Goal: Information Seeking & Learning: Learn about a topic

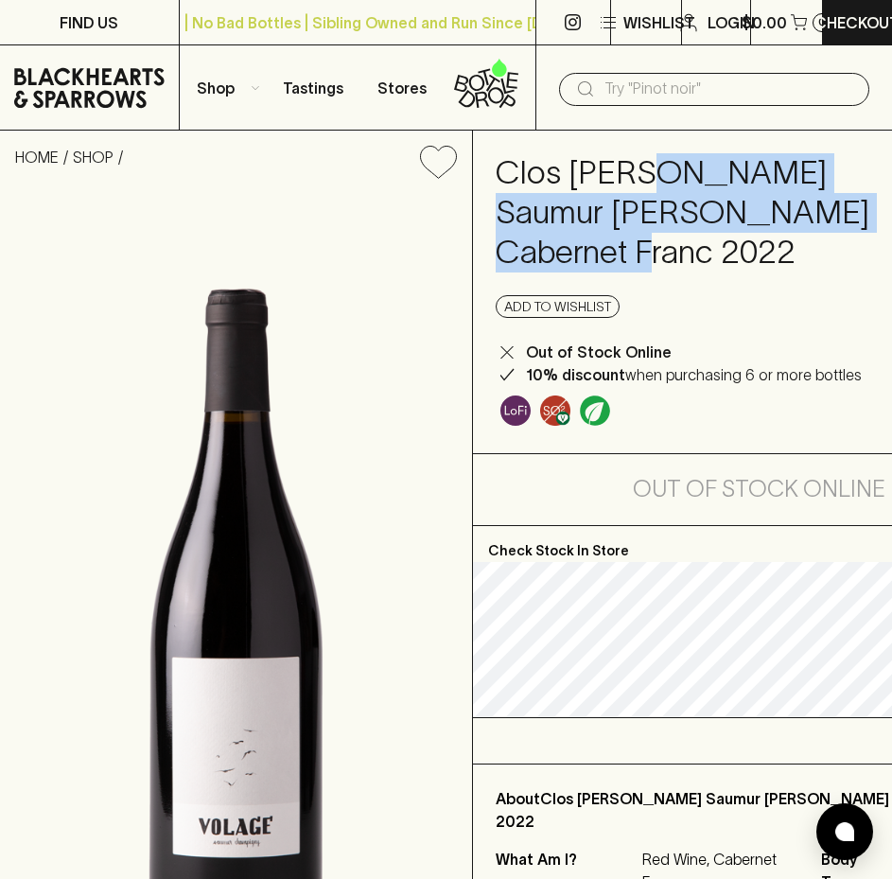
drag, startPoint x: 654, startPoint y: 188, endPoint x: 689, endPoint y: 270, distance: 89.8
click at [689, 270] on h4 "Clos [PERSON_NAME] Saumur [PERSON_NAME] Cabernet Franc 2022" at bounding box center [694, 212] width 397 height 119
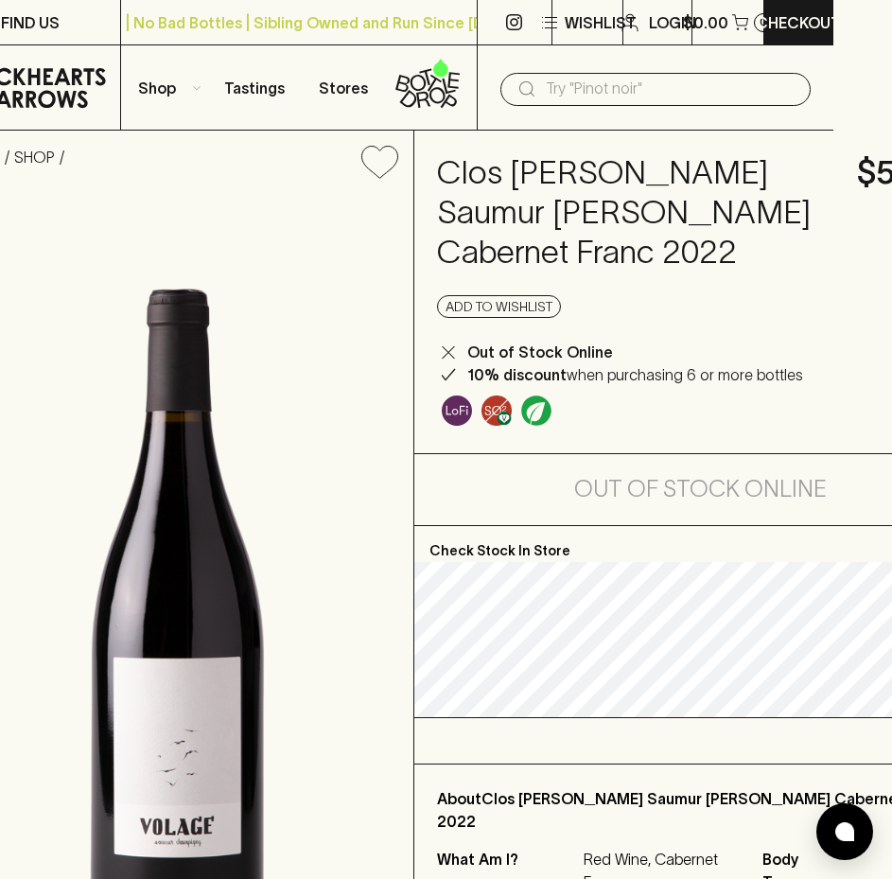
scroll to position [662, 59]
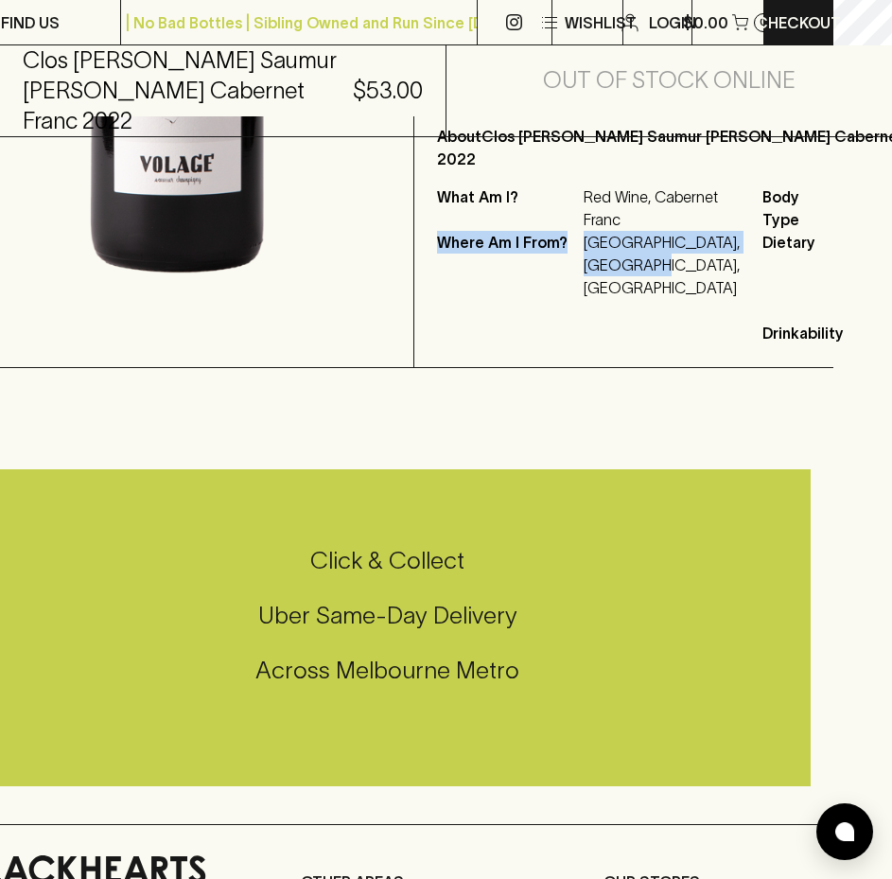
drag, startPoint x: 422, startPoint y: 281, endPoint x: 643, endPoint y: 355, distance: 233.3
click at [643, 355] on div "About Clos [PERSON_NAME] Saumur [PERSON_NAME] Cabernet Franc 2022 What Am I? Re…" at bounding box center [699, 234] width 571 height 265
click at [591, 299] on p "[GEOGRAPHIC_DATA], [GEOGRAPHIC_DATA], [GEOGRAPHIC_DATA]" at bounding box center [662, 265] width 156 height 68
drag, startPoint x: 584, startPoint y: 291, endPoint x: 641, endPoint y: 358, distance: 88.5
click at [641, 299] on div "Where Am I From? [GEOGRAPHIC_DATA], [GEOGRAPHIC_DATA], [GEOGRAPHIC_DATA]" at bounding box center [588, 265] width 303 height 68
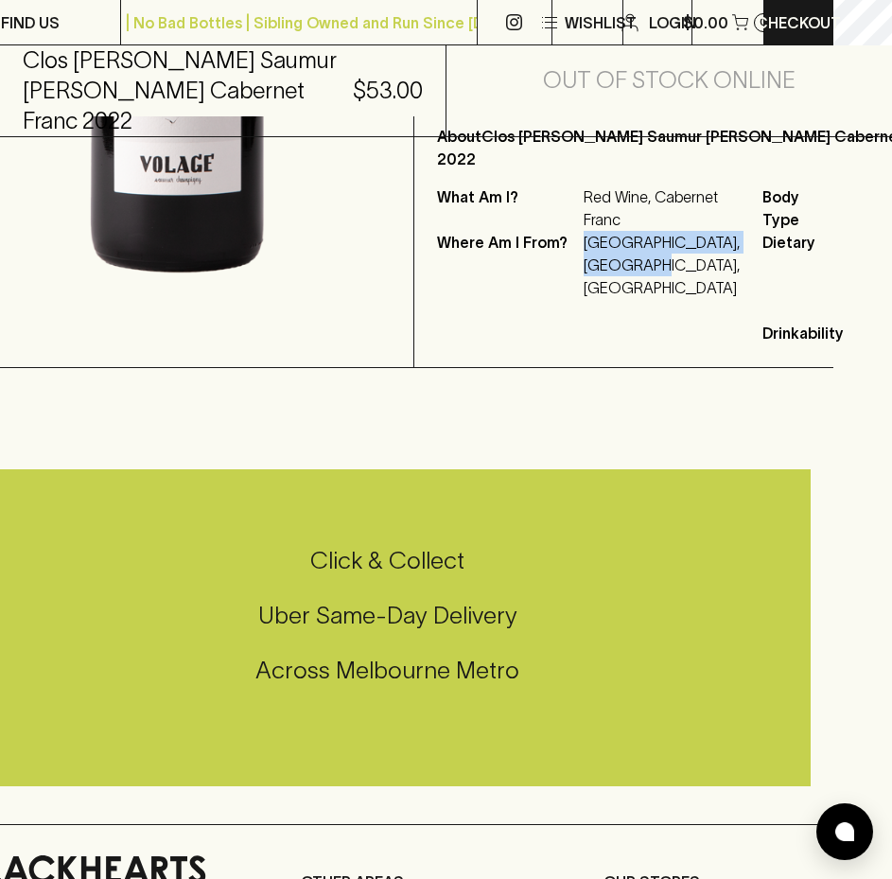
click at [642, 299] on p "[GEOGRAPHIC_DATA], [GEOGRAPHIC_DATA], [GEOGRAPHIC_DATA]" at bounding box center [662, 265] width 156 height 68
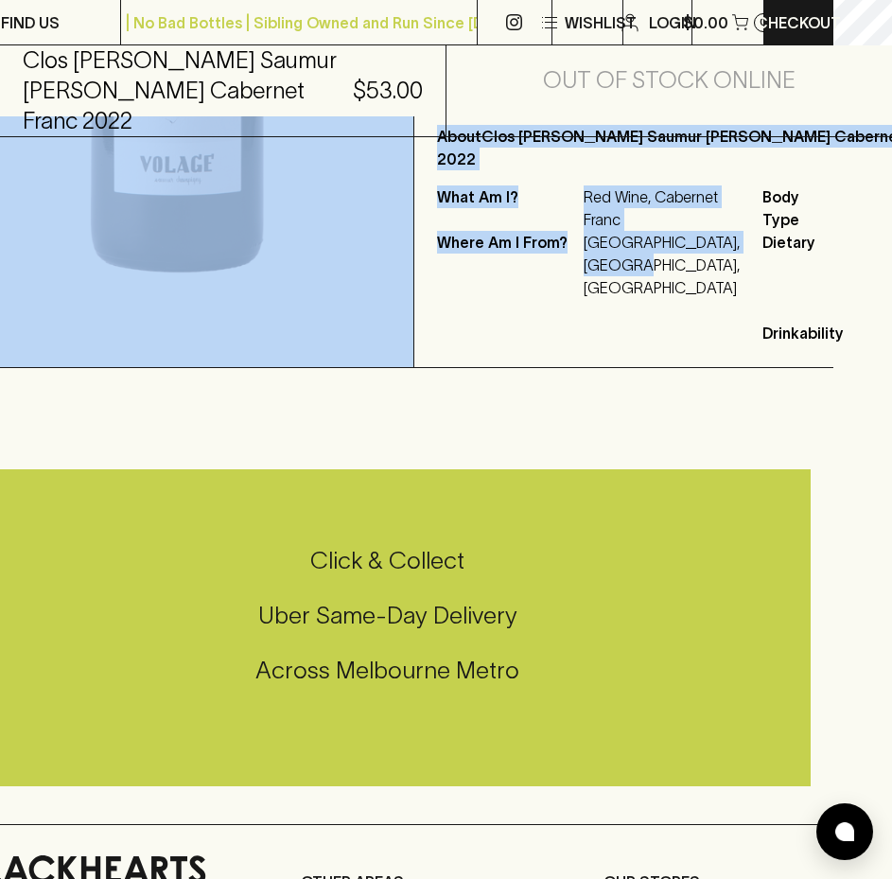
drag, startPoint x: 604, startPoint y: 353, endPoint x: 407, endPoint y: 300, distance: 204.6
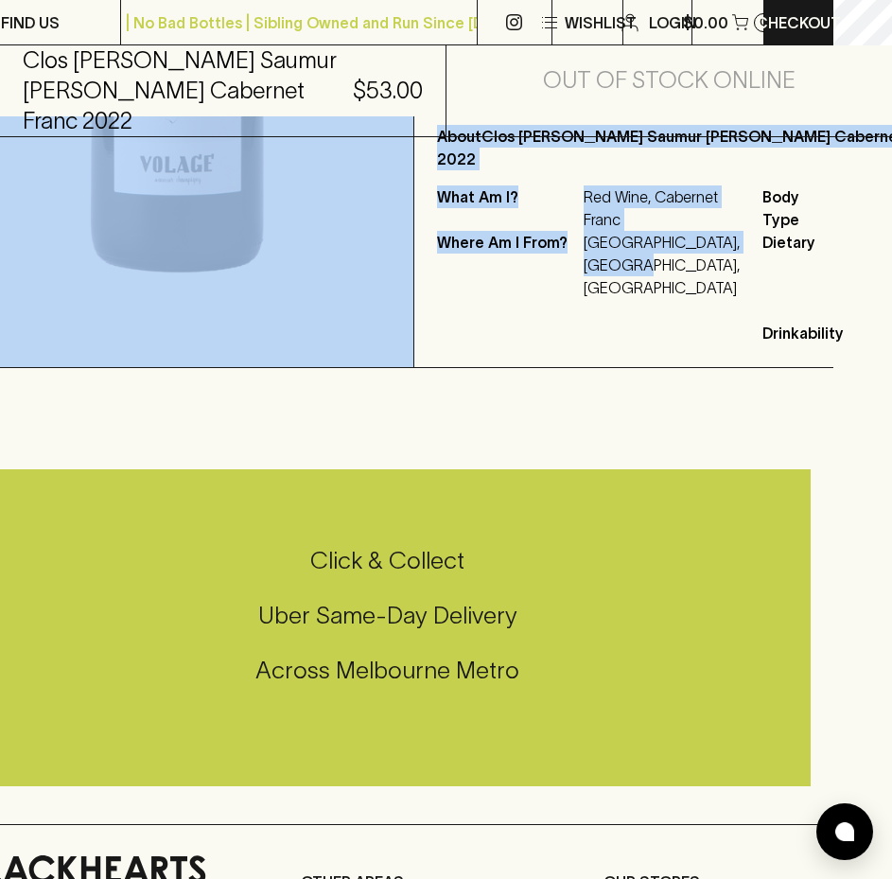
click at [466, 299] on p "Where Am I From?" at bounding box center [508, 265] width 142 height 68
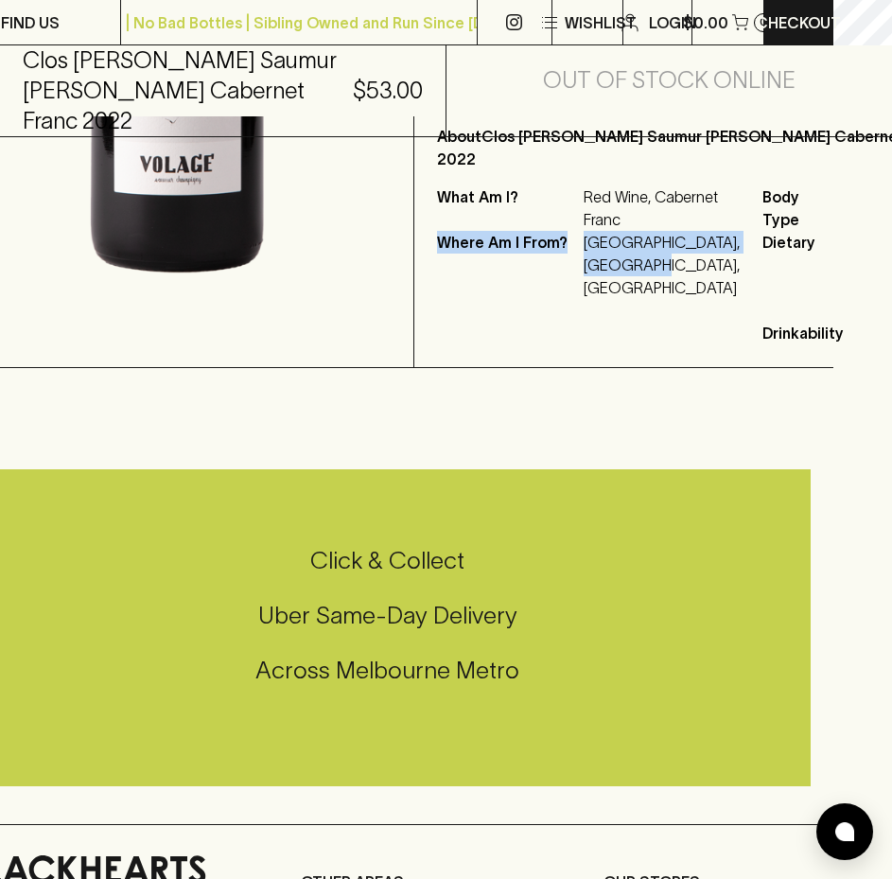
drag, startPoint x: 433, startPoint y: 283, endPoint x: 648, endPoint y: 354, distance: 226.1
click at [648, 354] on div "About Clos [PERSON_NAME] Saumur [PERSON_NAME] Cabernet Franc 2022 What Am I? Re…" at bounding box center [699, 234] width 571 height 265
click at [486, 299] on p "Where Am I From?" at bounding box center [508, 265] width 142 height 68
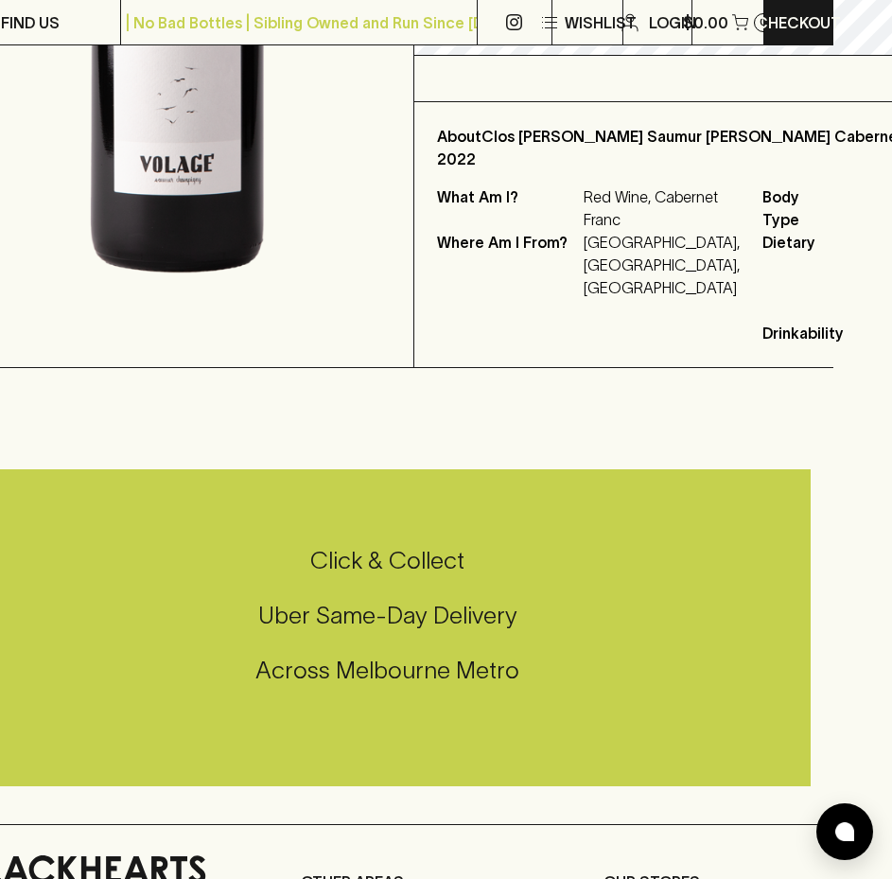
scroll to position [0, 59]
